Goal: Communication & Community: Share content

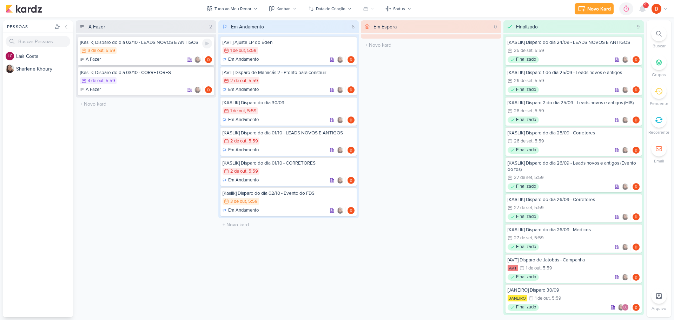
click at [157, 55] on div "[Kaslik] Disparo do dia 02/10 - LEADS NOVOS E ANTIGOS 3/10 [DATE] 5:59 A Fazer" at bounding box center [146, 51] width 136 height 29
click at [0, 0] on div at bounding box center [0, 0] width 0 height 0
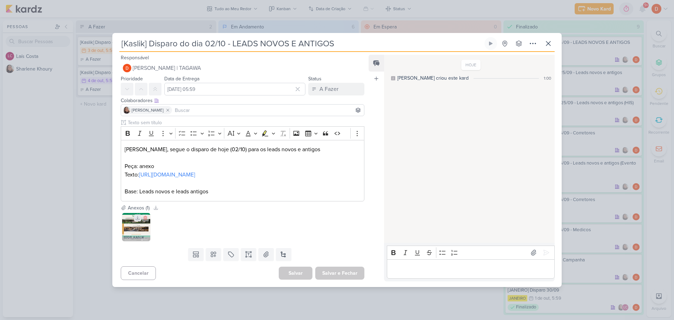
click at [138, 220] on icon at bounding box center [138, 218] width 4 height 4
drag, startPoint x: 176, startPoint y: 183, endPoint x: 120, endPoint y: 176, distance: 56.9
click at [120, 176] on div "Clique para deixar o item visível somente à membros da sua organização Rich Tex…" at bounding box center [239, 161] width 255 height 85
copy link "[URL][DOMAIN_NAME]"
click at [88, 145] on div "[Kaslik] Disparo do dia 02/10 - LEADS NOVOS E ANTIGOS" at bounding box center [337, 160] width 674 height 320
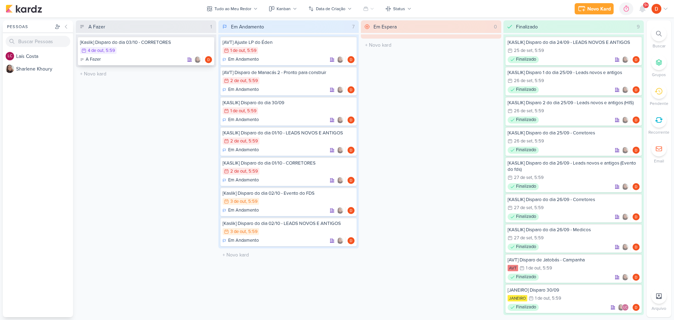
click at [151, 51] on div "4/10 [DATE] 5:59" at bounding box center [146, 51] width 132 height 8
click at [0, 0] on div at bounding box center [0, 0] width 0 height 0
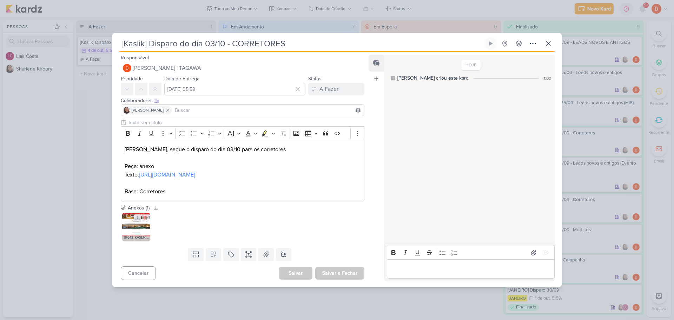
click at [136, 220] on icon at bounding box center [137, 218] width 5 height 5
drag, startPoint x: 165, startPoint y: 184, endPoint x: 124, endPoint y: 174, distance: 42.1
click at [124, 174] on div "[PERSON_NAME], segue o disparo do dia 03/10 para os corretores Peça: anexo Text…" at bounding box center [243, 170] width 244 height 61
copy link "[URL][DOMAIN_NAME]"
drag, startPoint x: 103, startPoint y: 110, endPoint x: 104, endPoint y: 105, distance: 5.7
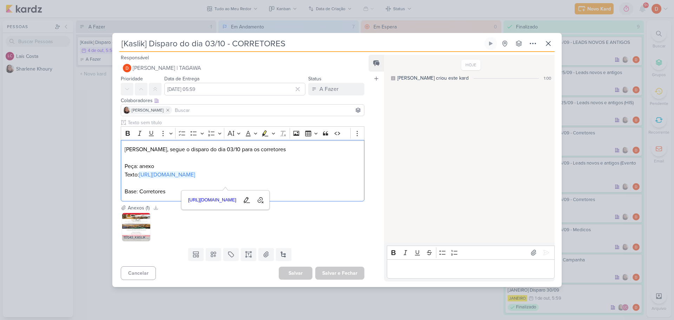
click at [102, 110] on div "[Kaslik] Disparo do dia 03/10 - CORRETORES" at bounding box center [337, 160] width 674 height 320
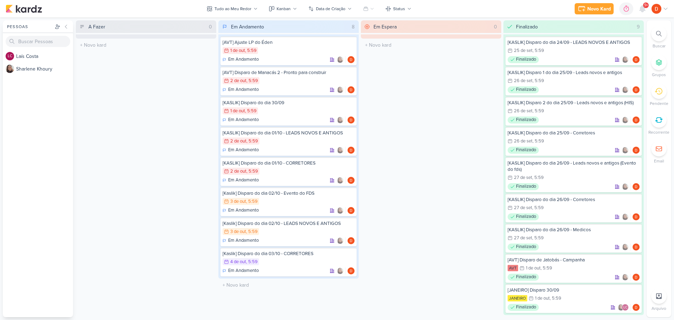
click at [375, 72] on div "Em Espera 0 O título do kard deve ter menos que 100 caracteres" at bounding box center [431, 168] width 140 height 297
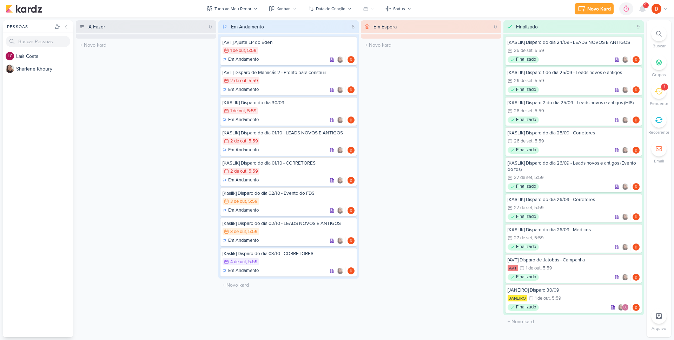
click at [663, 87] on div "1" at bounding box center [664, 87] width 7 height 7
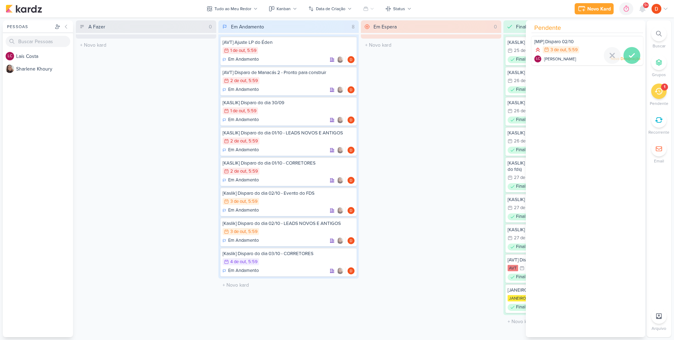
click at [624, 58] on div at bounding box center [632, 55] width 17 height 17
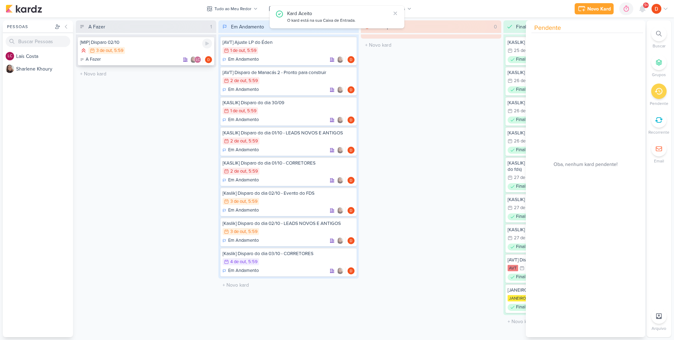
click at [139, 47] on div "3/10 [DATE] 5:59" at bounding box center [146, 51] width 132 height 8
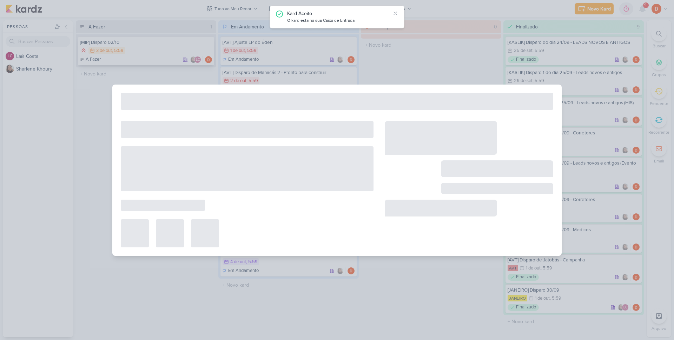
click at [139, 47] on div at bounding box center [337, 170] width 674 height 340
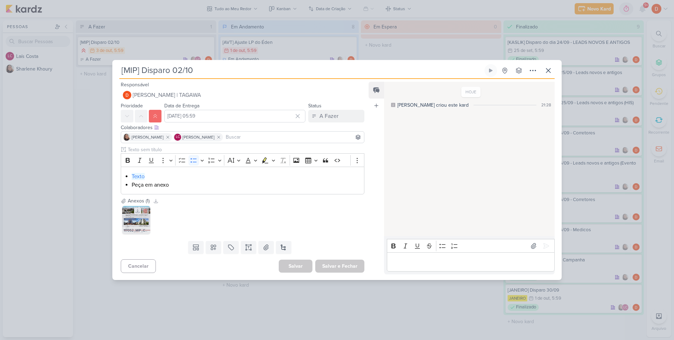
click at [137, 212] on icon at bounding box center [137, 211] width 5 height 5
